Goal: Task Accomplishment & Management: Use online tool/utility

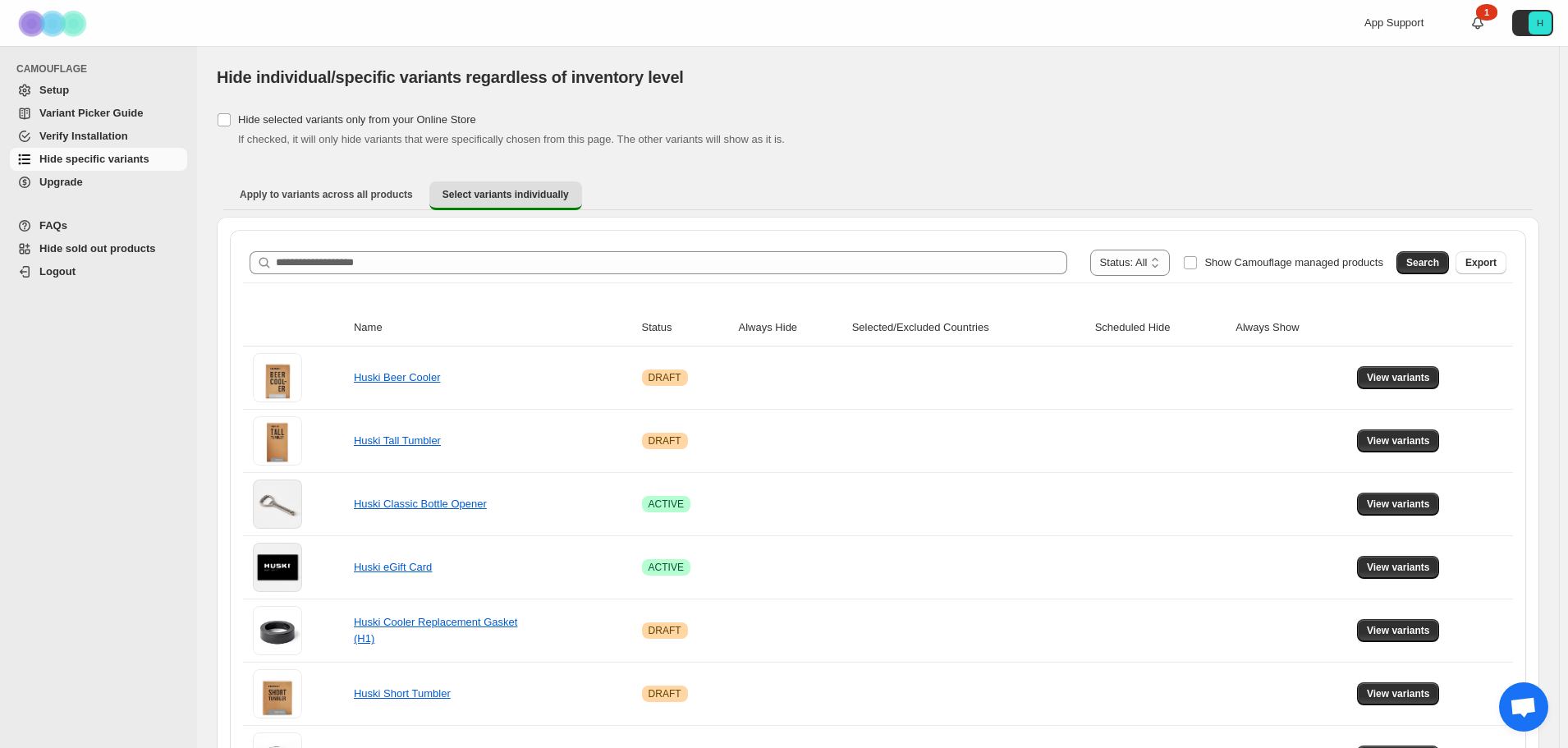
scroll to position [938, 0]
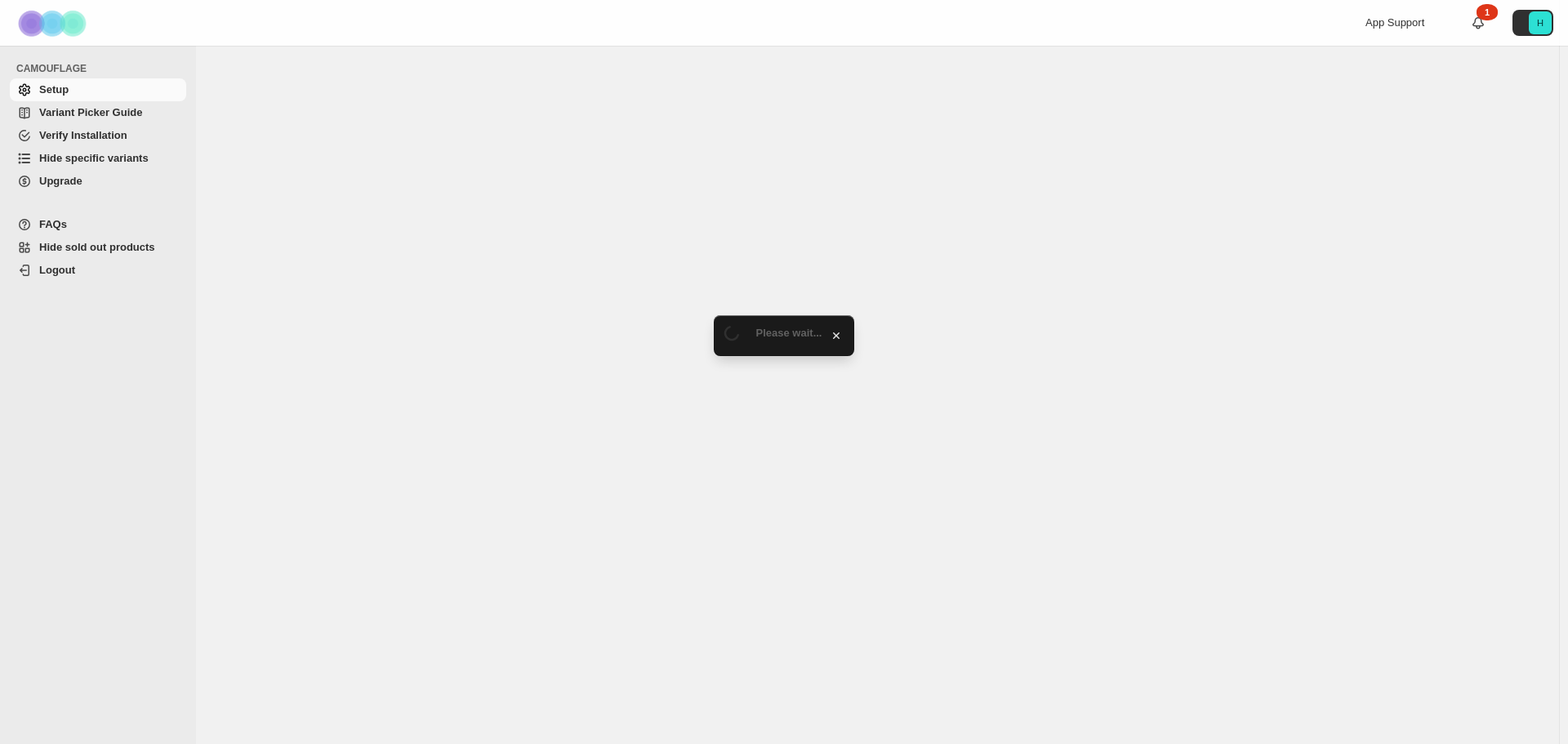
click at [134, 163] on span "Hide specific variants" at bounding box center [94, 158] width 109 height 12
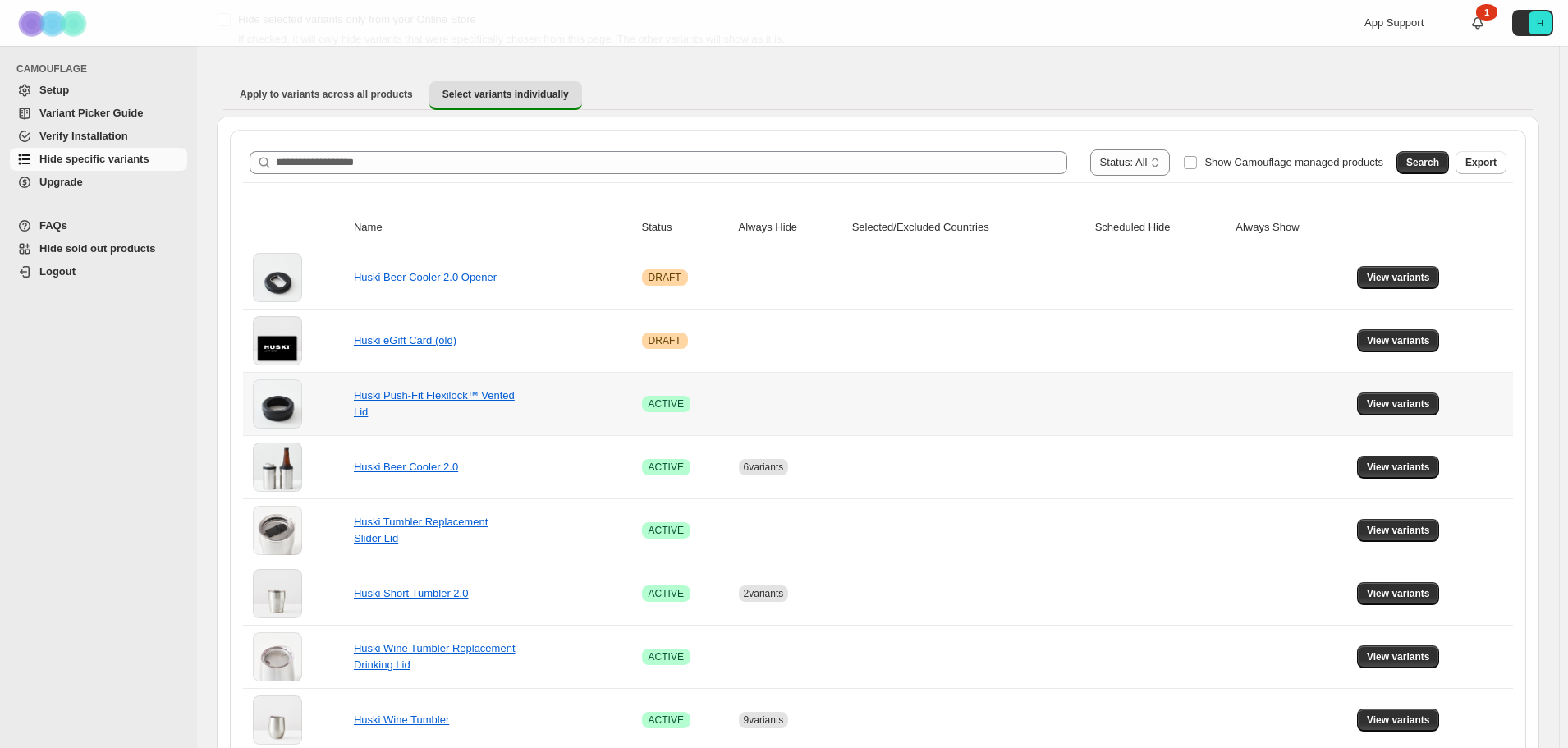
scroll to position [328, 0]
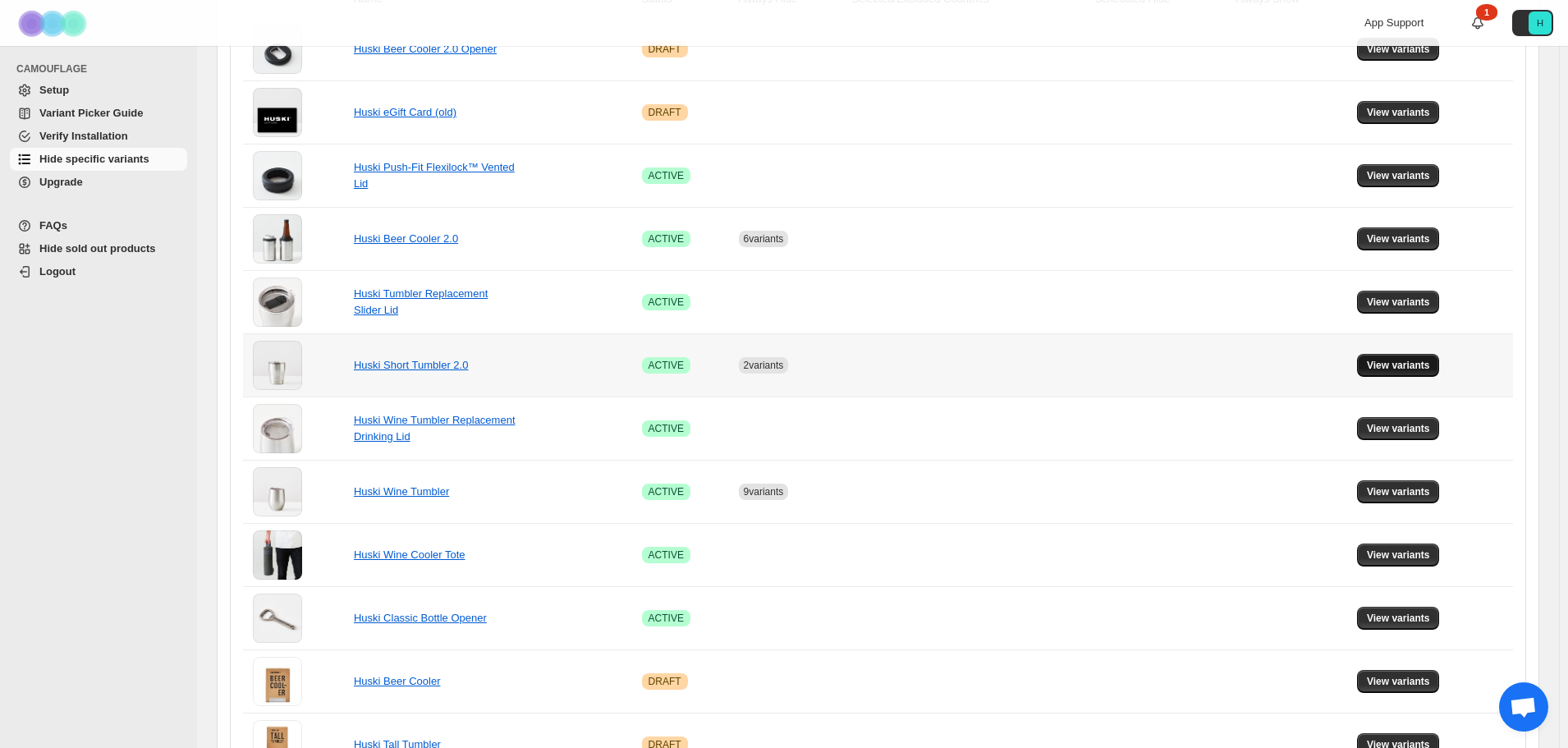
click at [1420, 371] on span "View variants" at bounding box center [1398, 365] width 63 height 13
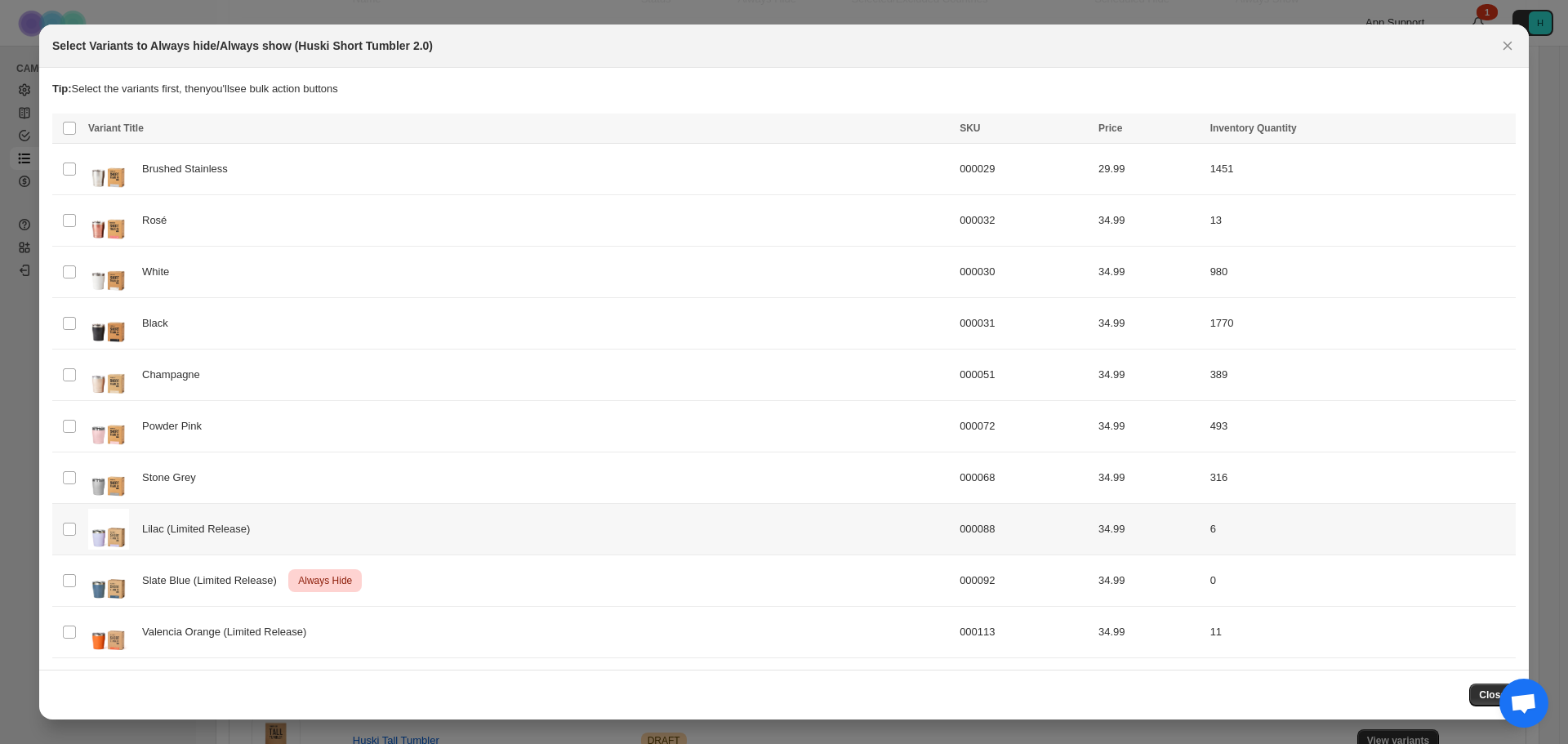
scroll to position [258, 0]
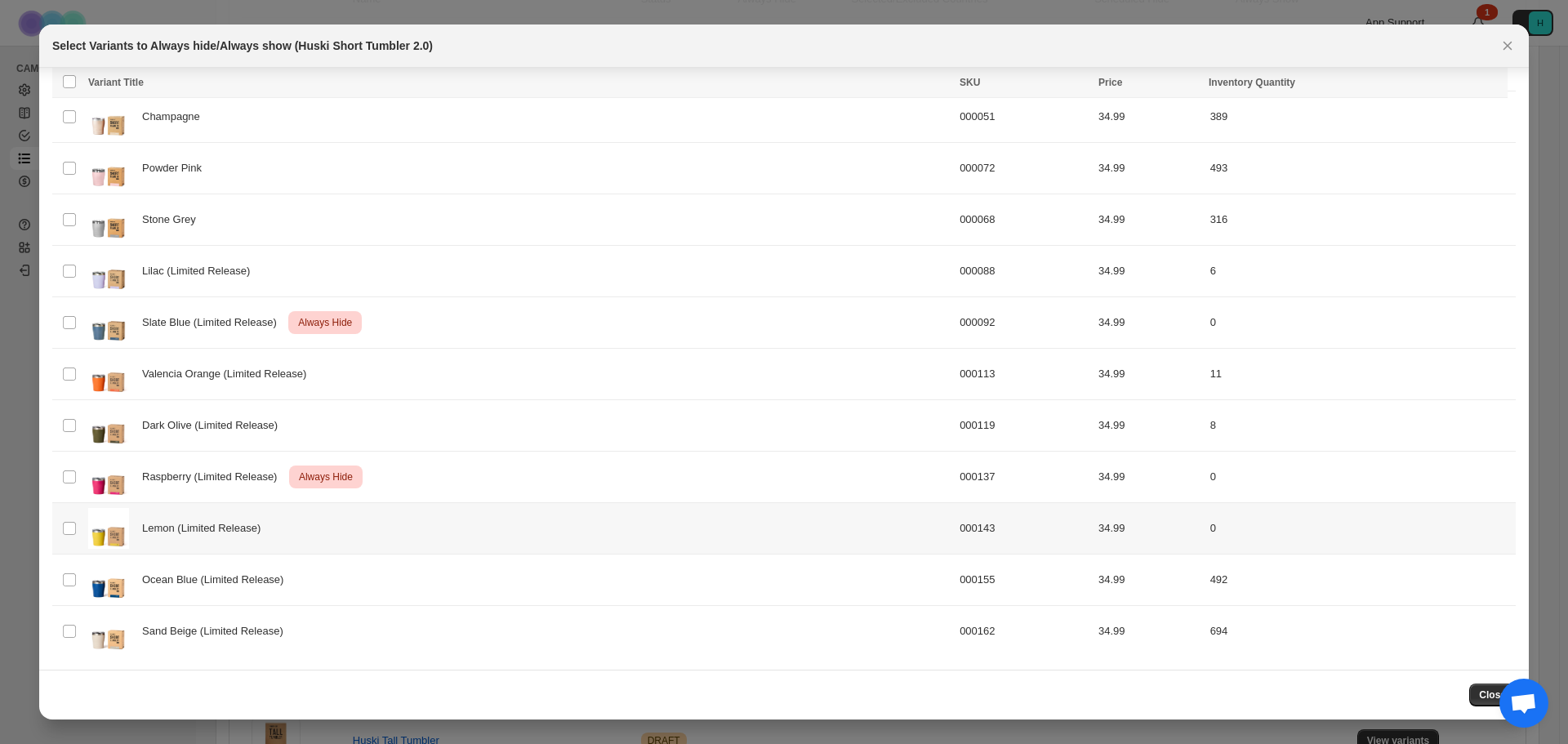
click at [66, 539] on td "Select product variant" at bounding box center [68, 528] width 31 height 51
click at [1150, 91] on button "Always hide" at bounding box center [1141, 84] width 69 height 20
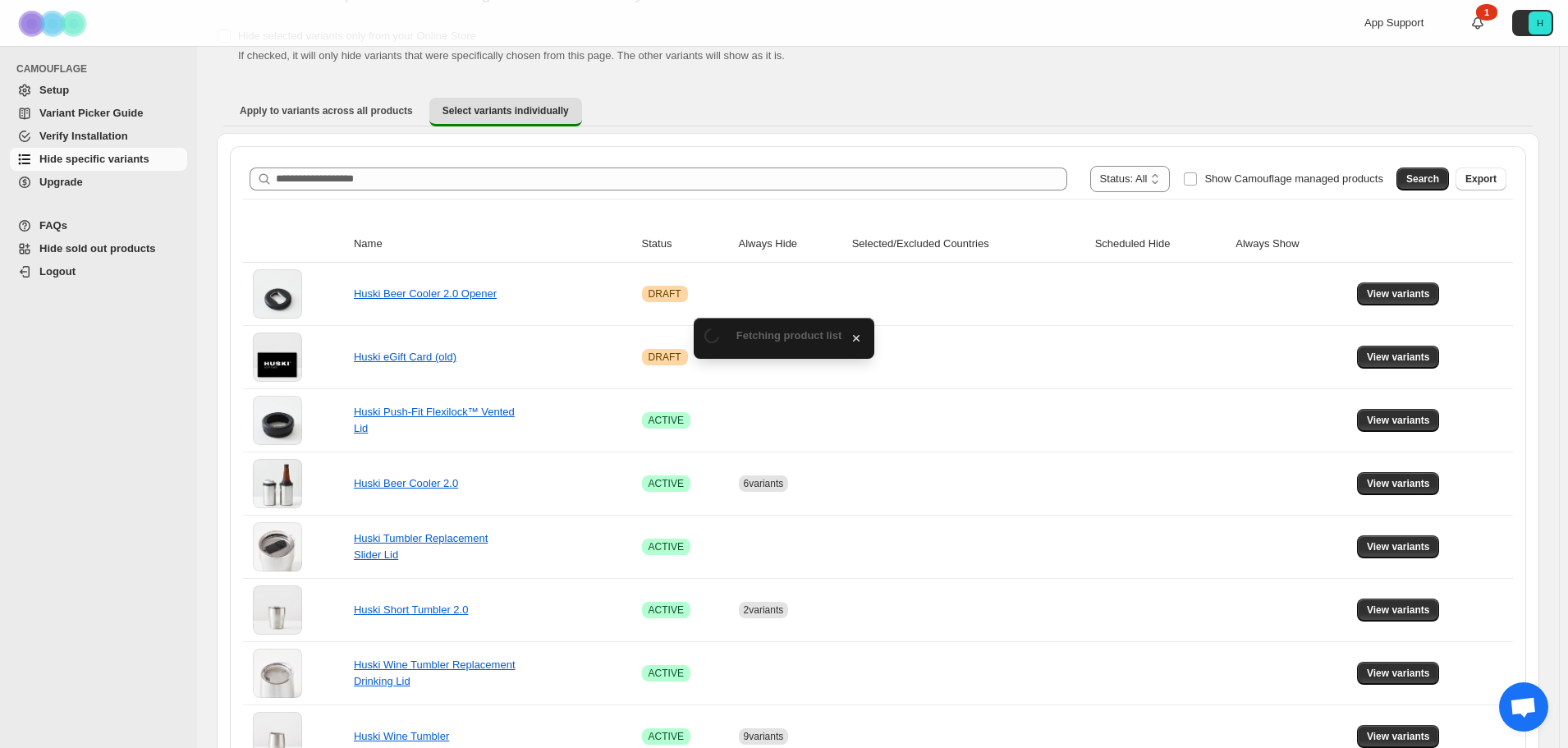
scroll to position [328, 0]
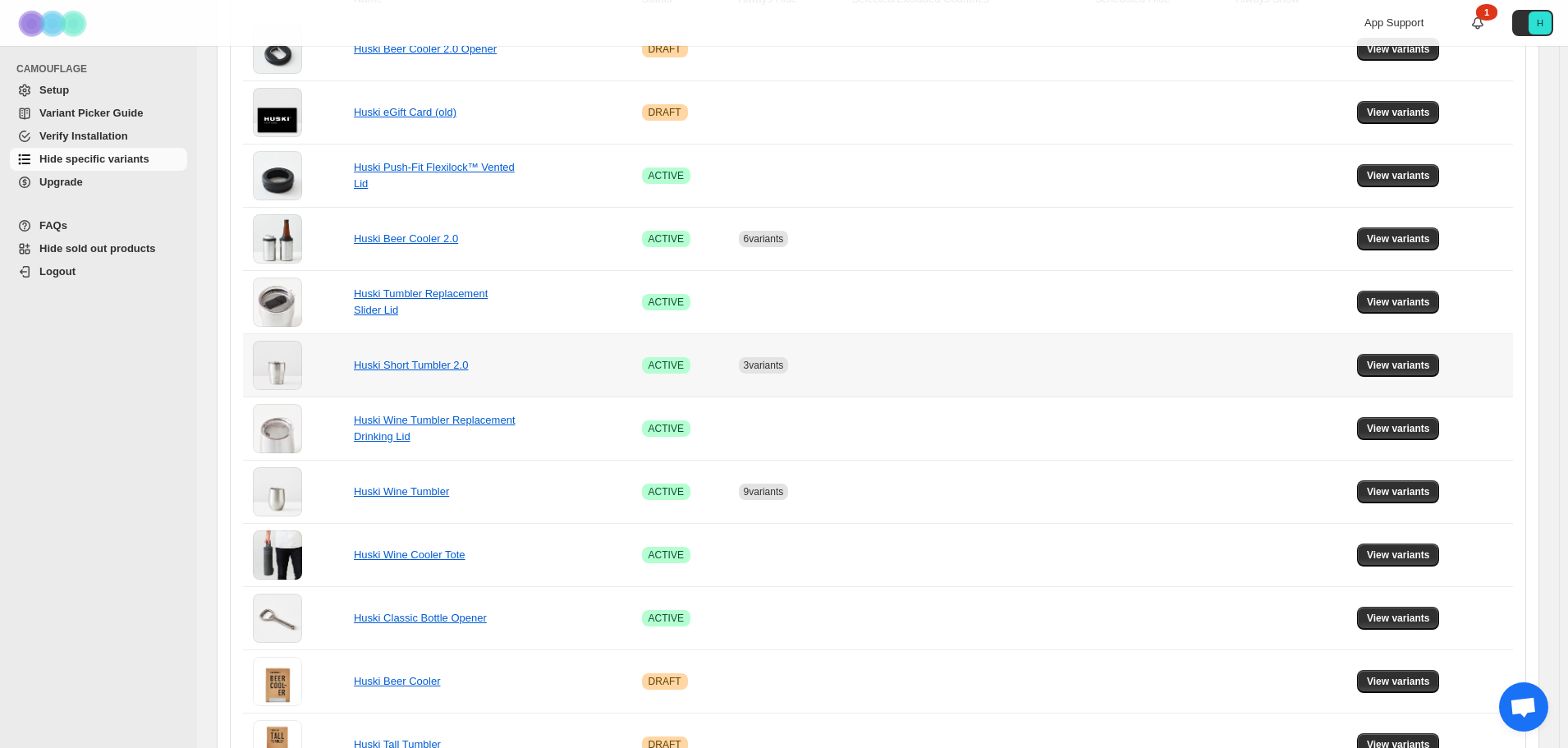
click at [1414, 379] on td "View variants" at bounding box center [1433, 365] width 161 height 63
click at [1415, 368] on span "View variants" at bounding box center [1398, 365] width 63 height 13
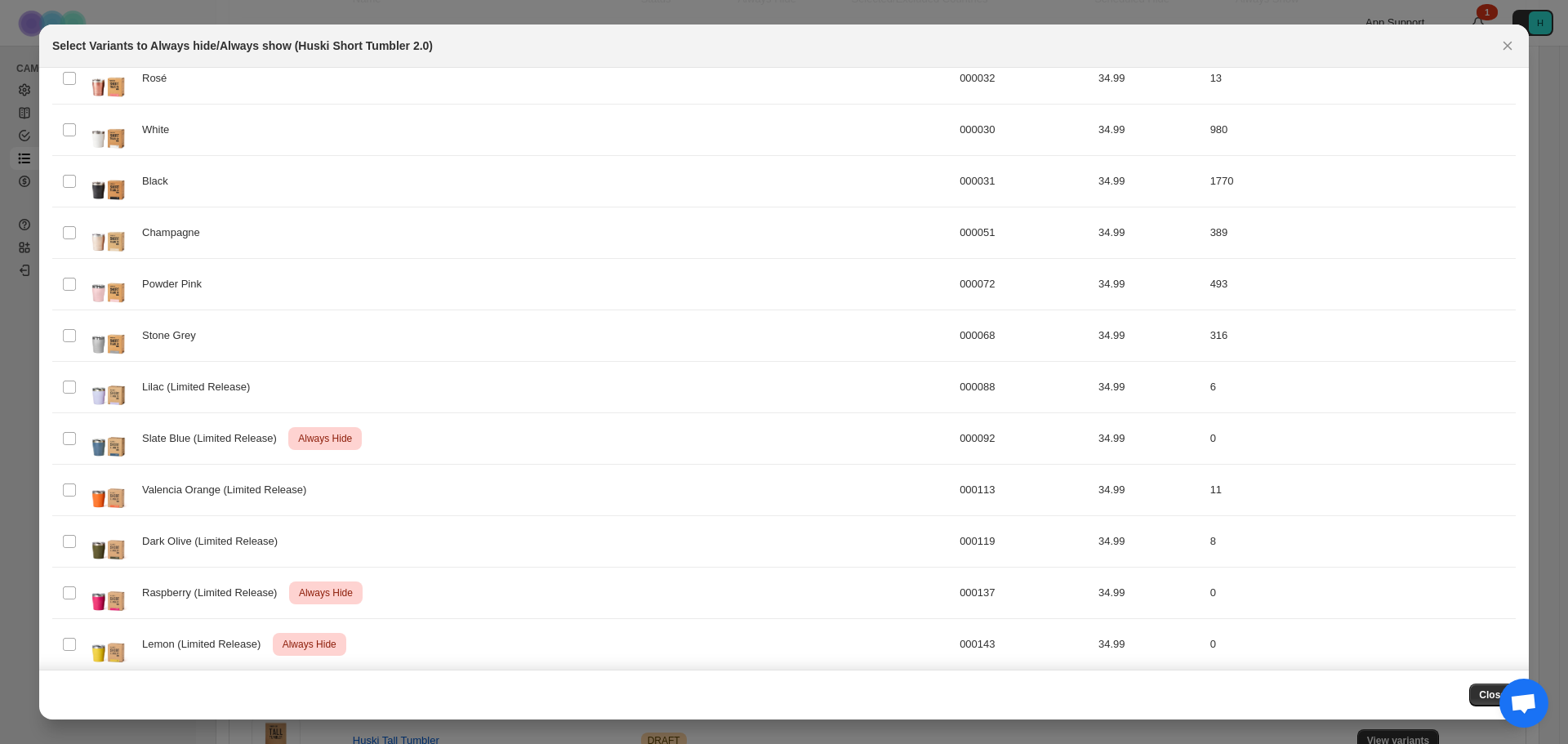
scroll to position [258, 0]
